Goal: Check status: Check status

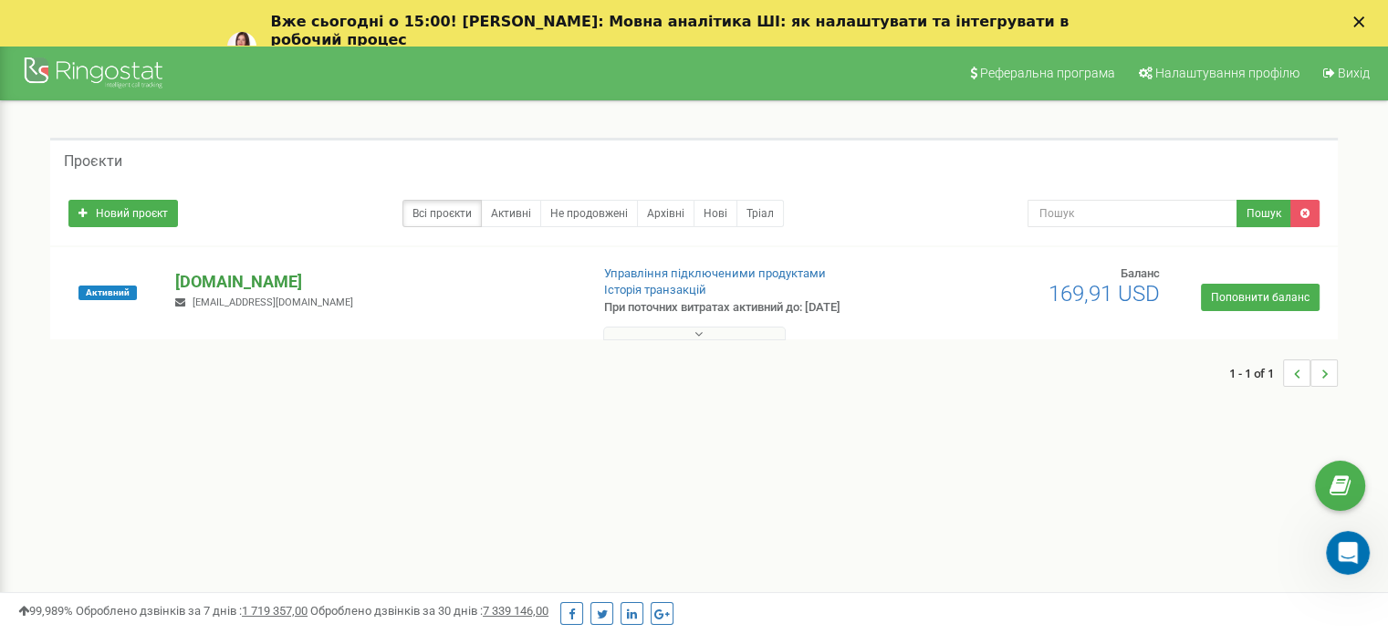
click at [252, 276] on p "[DOMAIN_NAME]" at bounding box center [374, 282] width 399 height 24
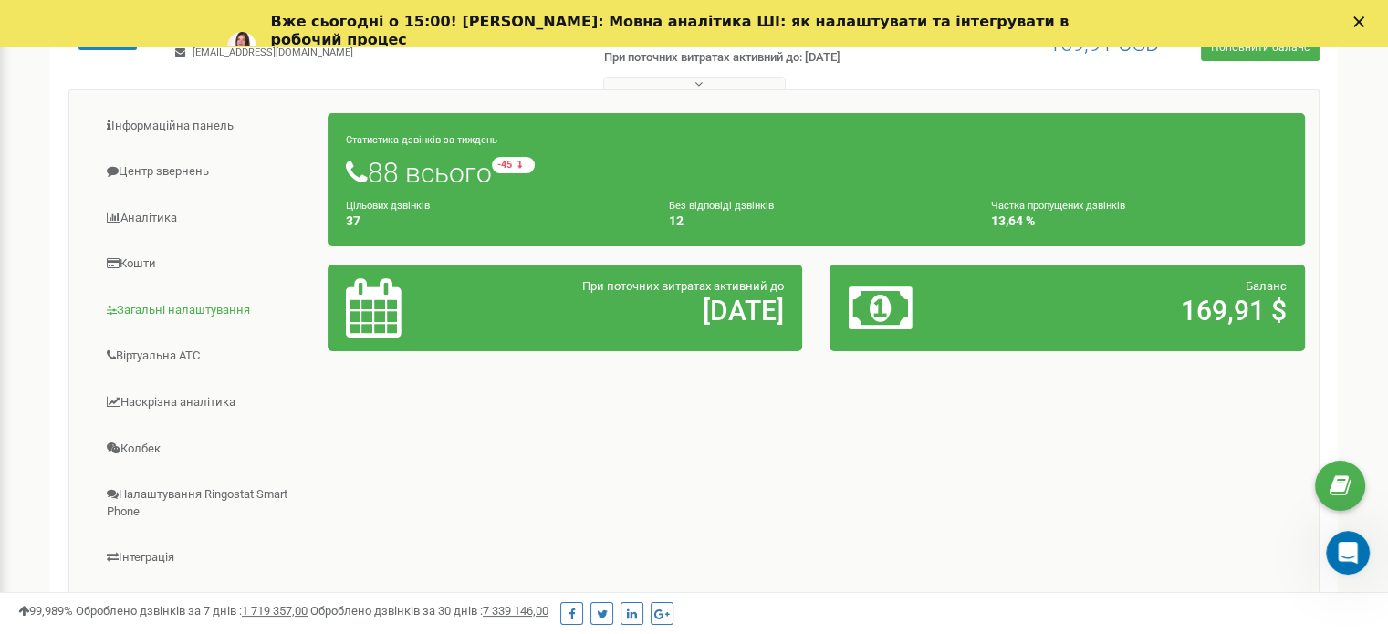
scroll to position [182, 0]
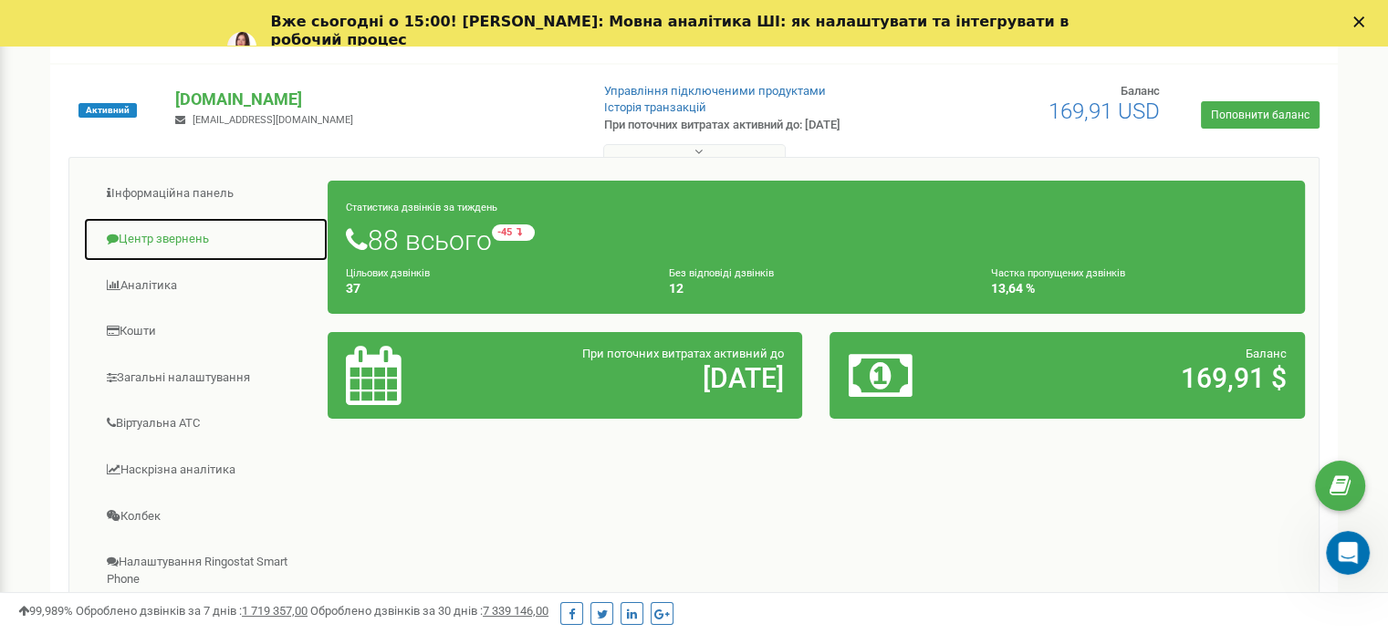
click at [154, 242] on link "Центр звернень" at bounding box center [205, 239] width 245 height 45
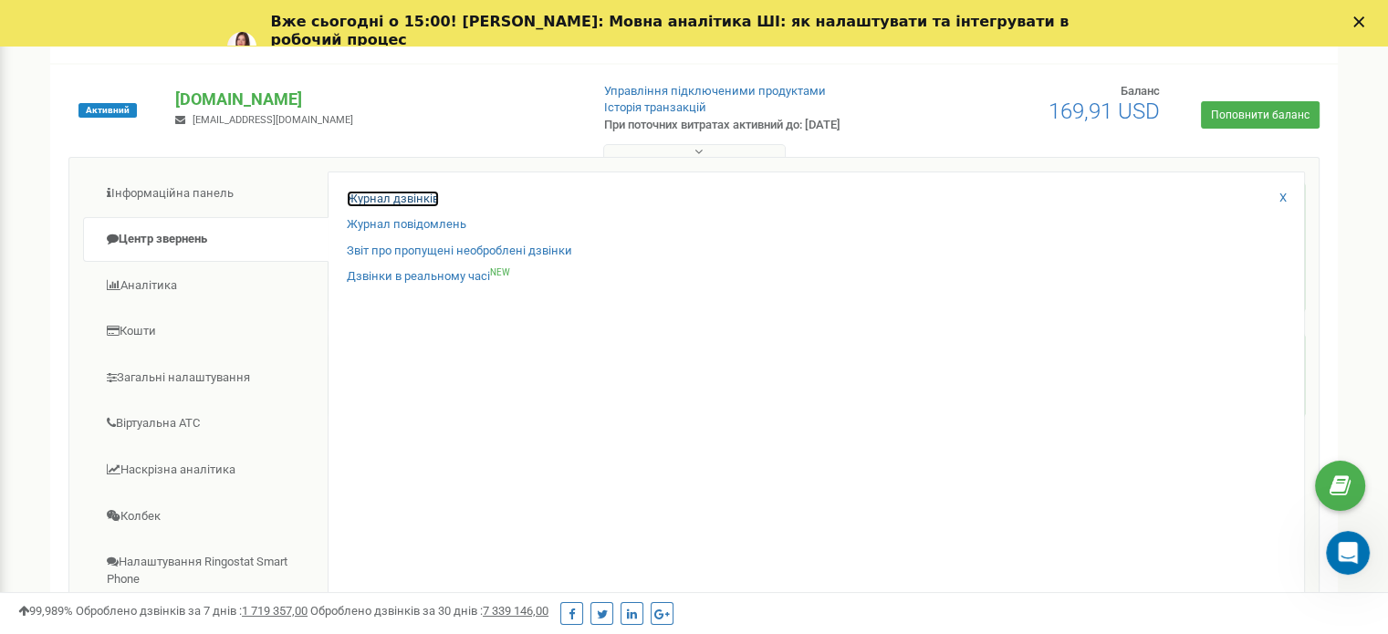
click at [392, 194] on link "Журнал дзвінків" at bounding box center [393, 199] width 92 height 17
